Goal: Task Accomplishment & Management: Manage account settings

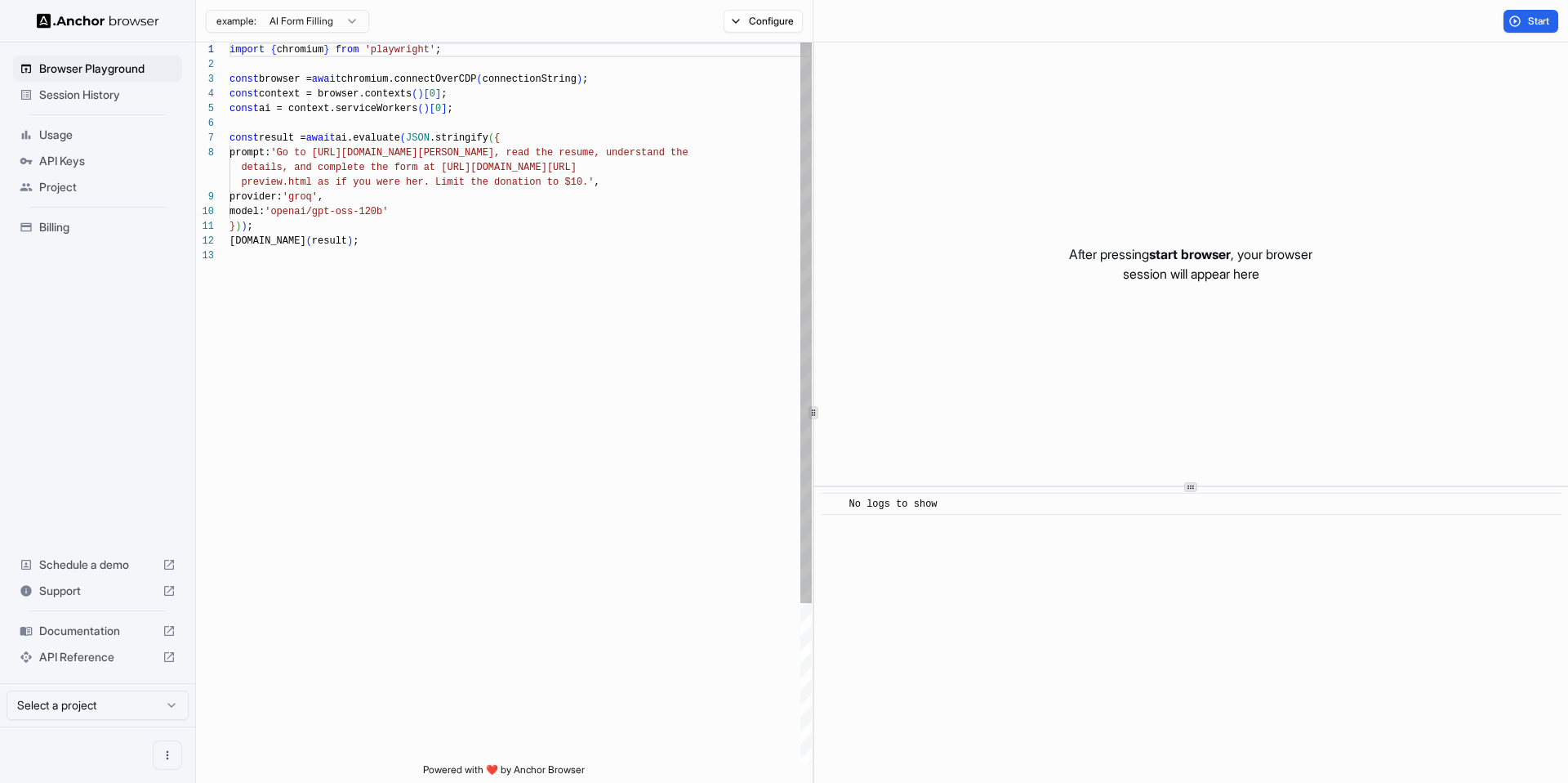
scroll to position [118, 0]
click at [1534, 21] on span "Start" at bounding box center [1539, 21] width 23 height 13
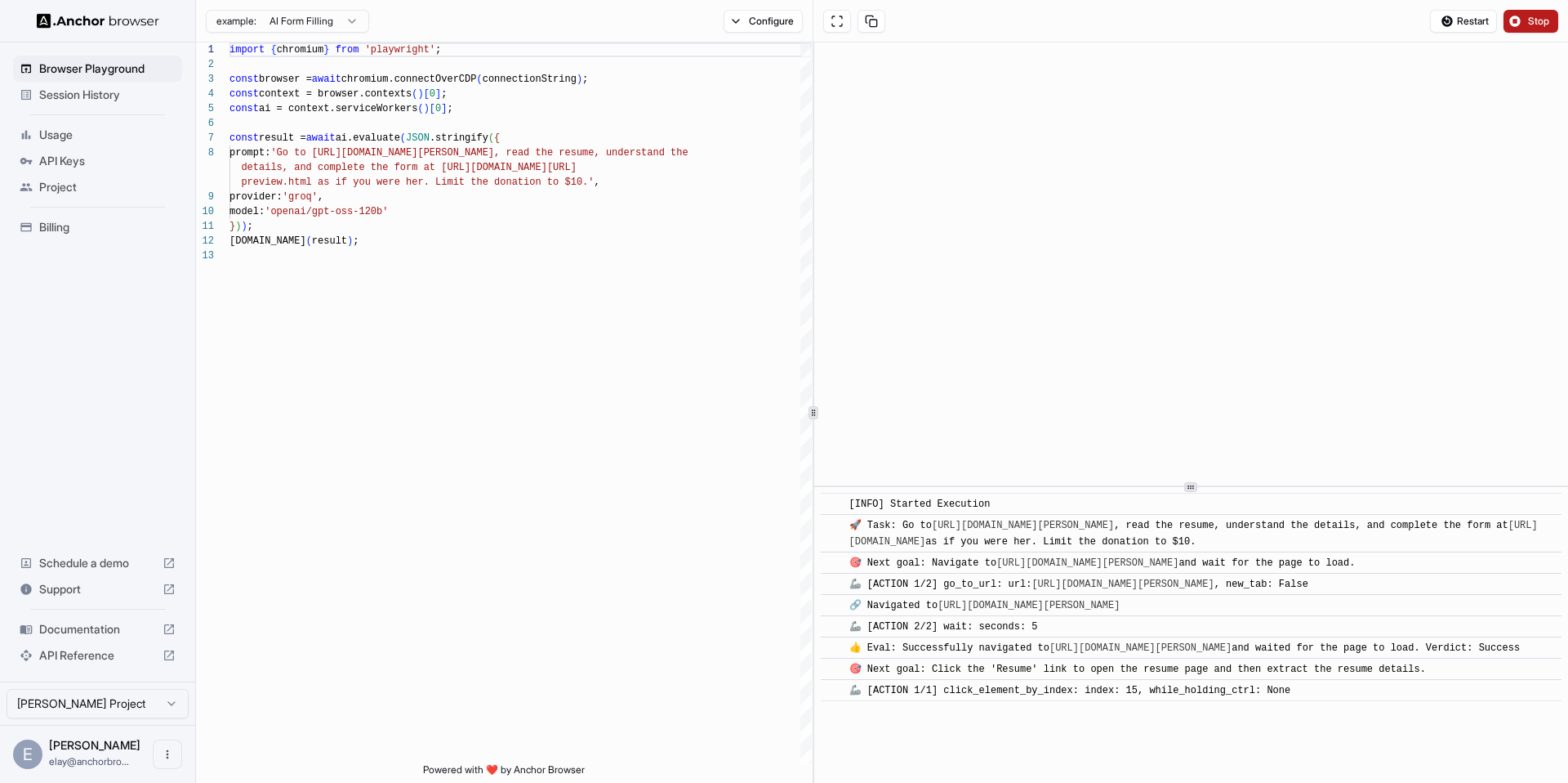
click at [1535, 21] on span "Stop" at bounding box center [1539, 21] width 23 height 13
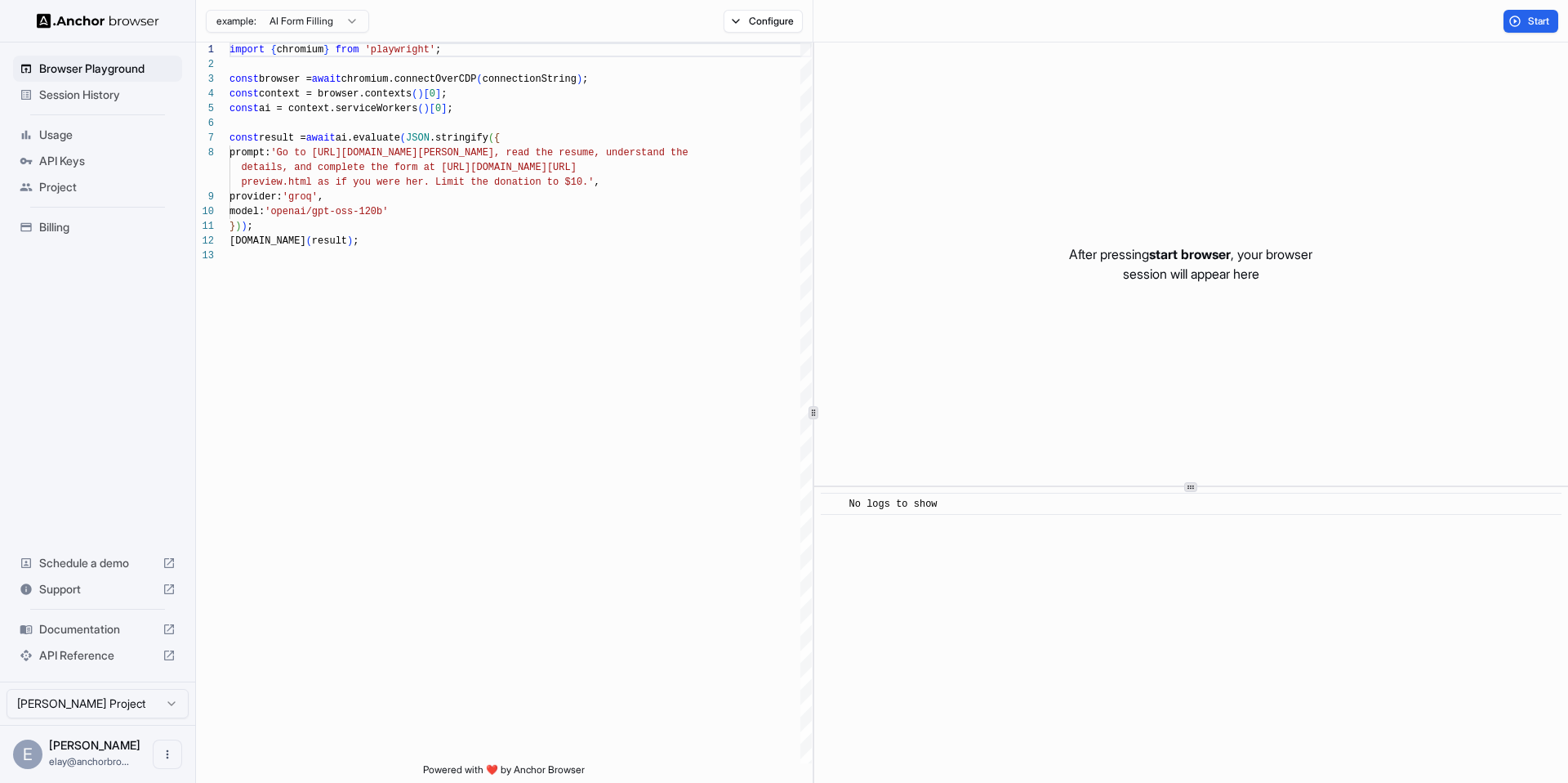
click at [91, 657] on span "API Reference" at bounding box center [97, 655] width 117 height 17
click at [79, 159] on span "API Keys" at bounding box center [107, 161] width 136 height 17
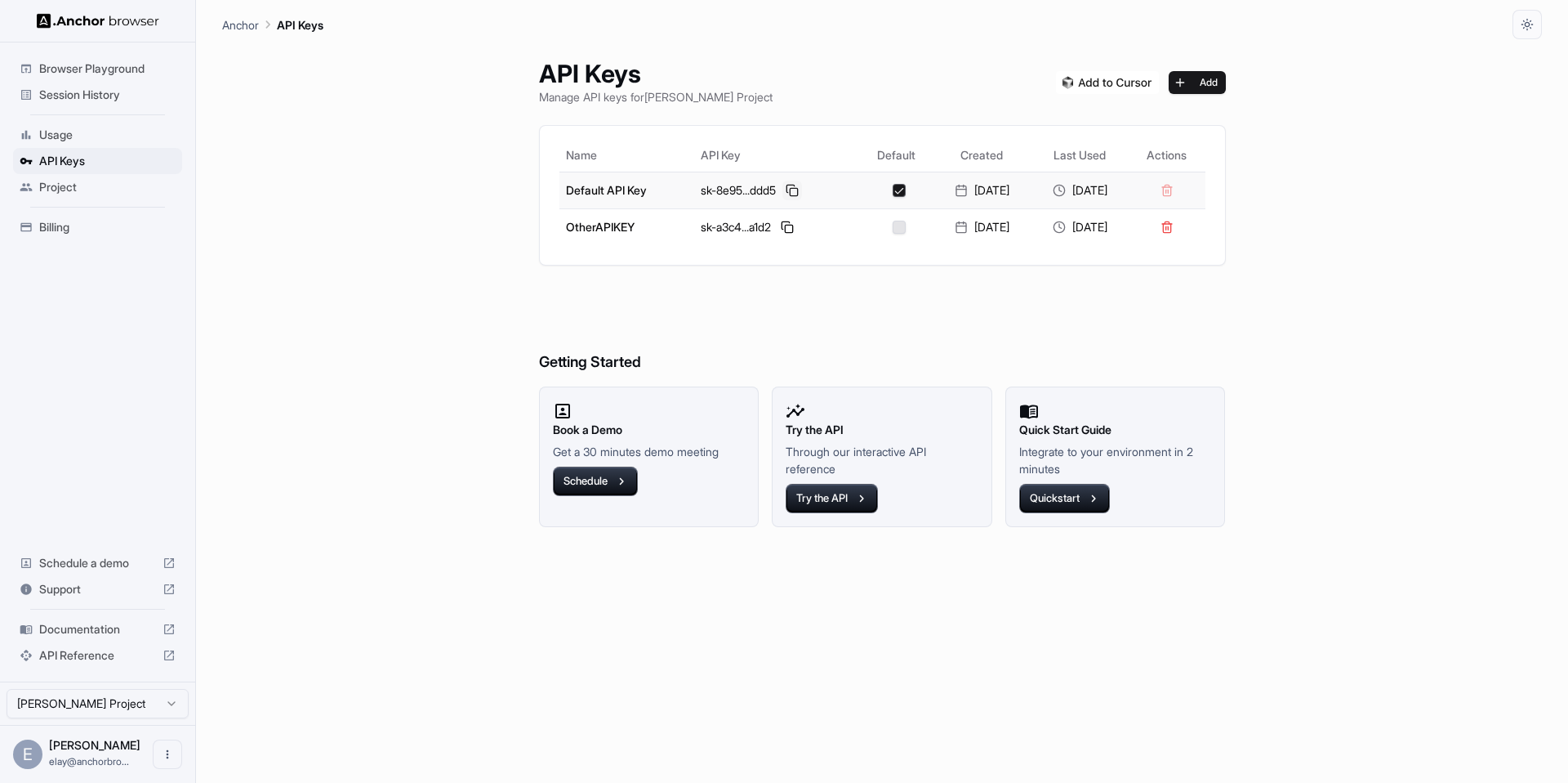
click at [783, 192] on button at bounding box center [792, 189] width 20 height 20
